Goal: Transaction & Acquisition: Download file/media

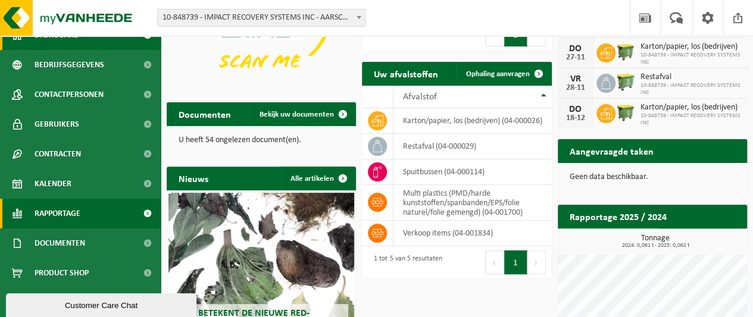
scroll to position [179, 0]
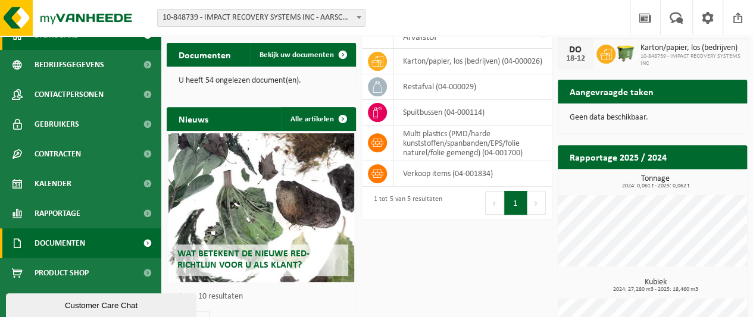
click at [85, 246] on span "Documenten" at bounding box center [60, 244] width 51 height 30
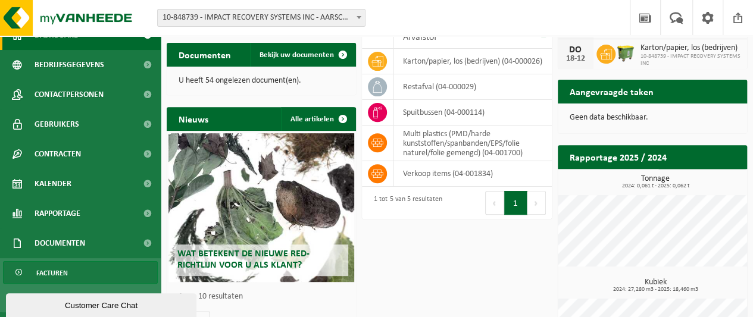
click at [82, 266] on link "Facturen" at bounding box center [80, 272] width 155 height 23
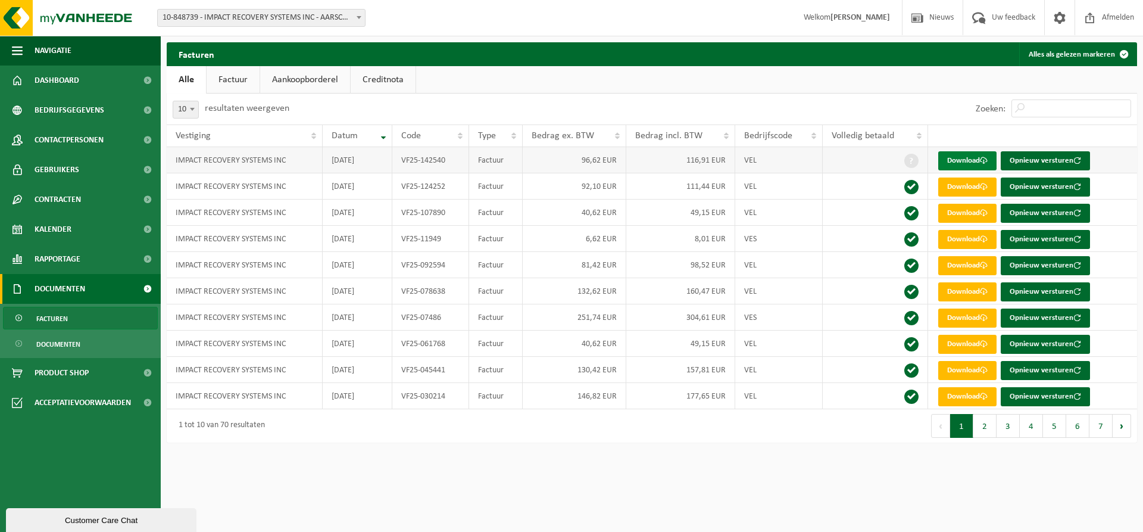
click at [762, 162] on link "Download" at bounding box center [968, 160] width 58 height 19
